Goal: Unclear: Browse casually

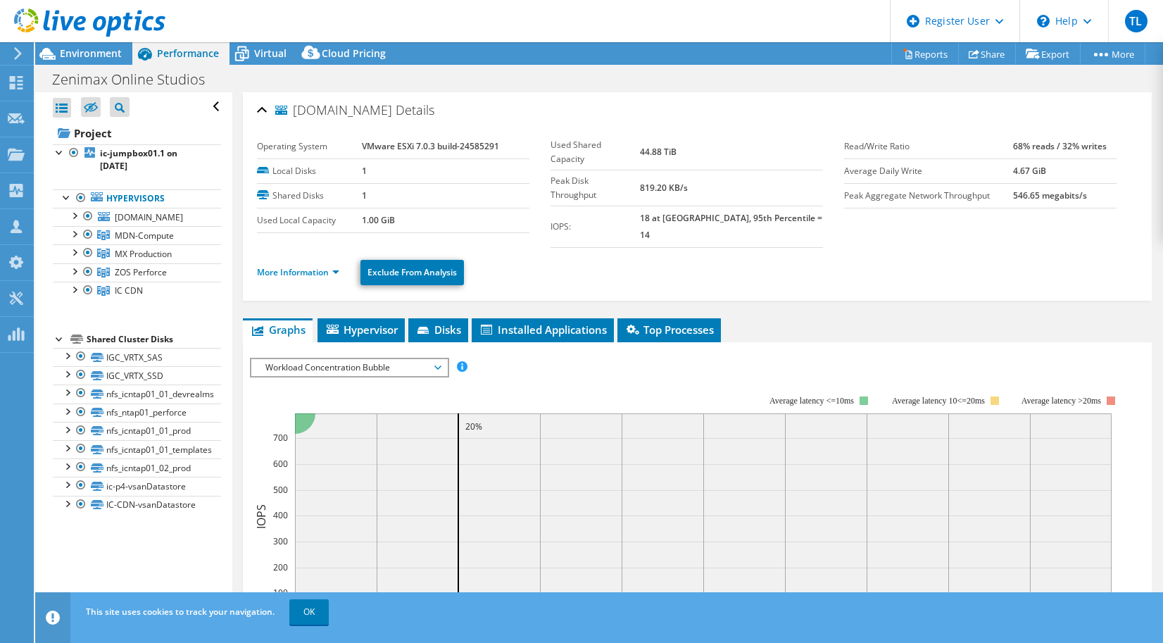
select select "USD"
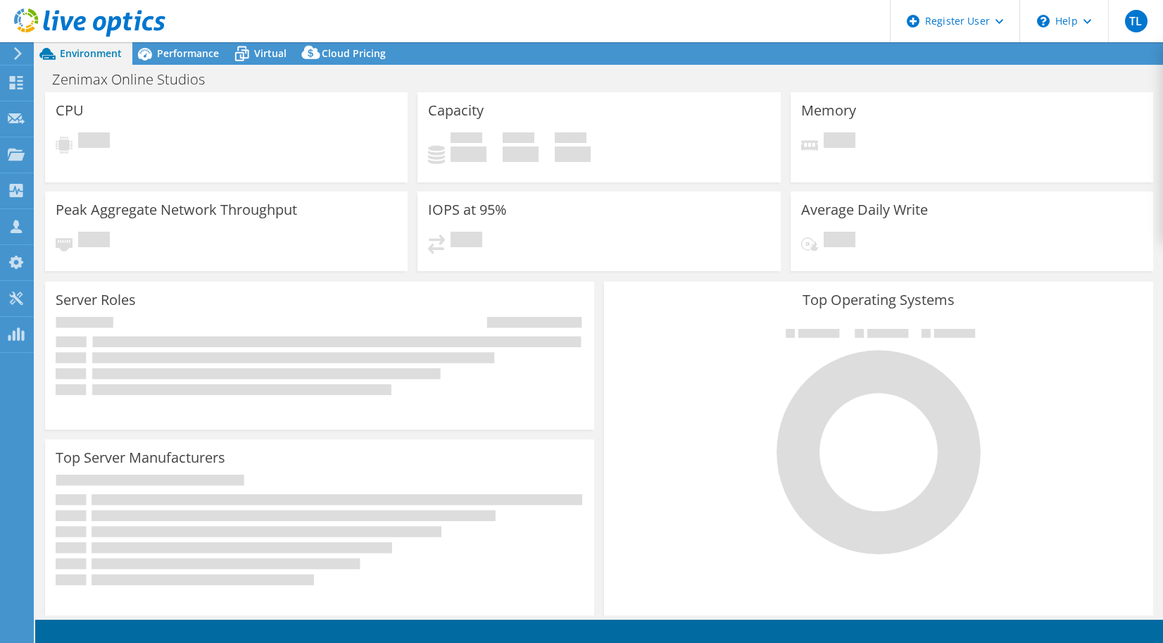
select select "USD"
